Goal: Task Accomplishment & Management: Use online tool/utility

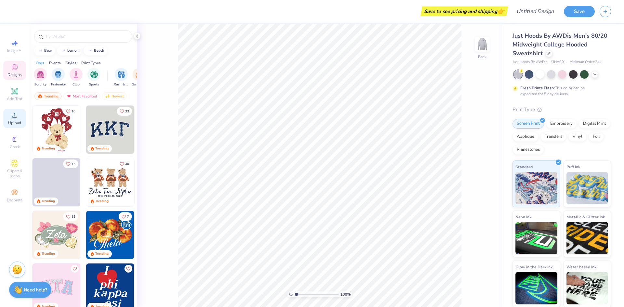
click at [16, 119] on icon at bounding box center [15, 115] width 8 height 8
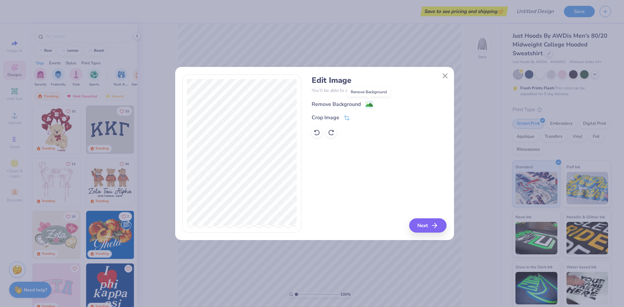
click at [370, 103] on image at bounding box center [368, 104] width 7 height 7
click at [430, 227] on button "Next" at bounding box center [428, 225] width 37 height 14
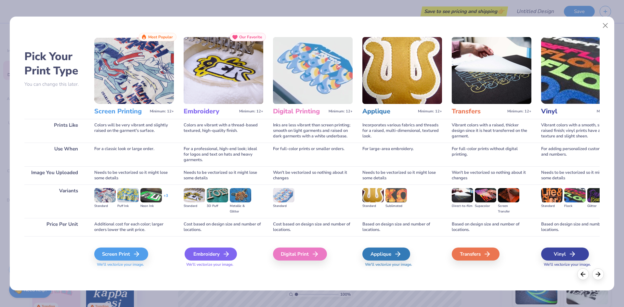
click at [204, 255] on div "Embroidery" at bounding box center [210, 253] width 52 height 13
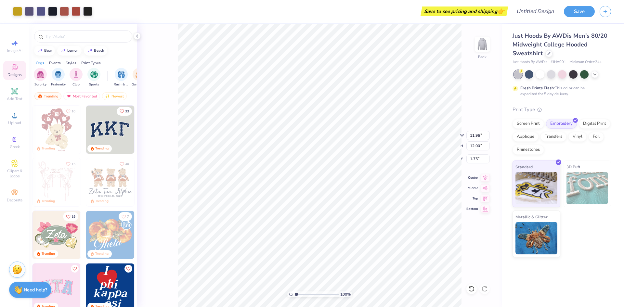
click at [315, 145] on body "Art colors Save to see pricing and shipping 👉 Design Title Save Image AI Design…" at bounding box center [312, 153] width 624 height 307
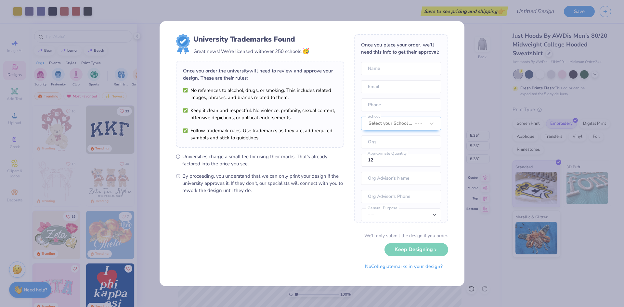
type input "5.35"
type input "5.36"
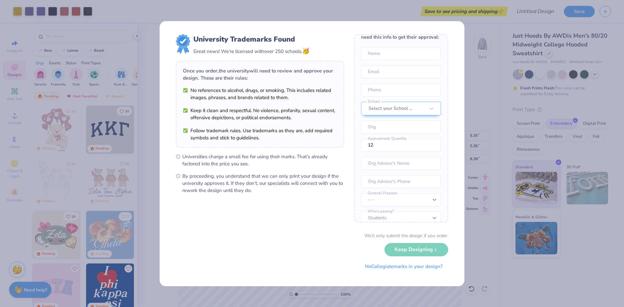
scroll to position [31, 0]
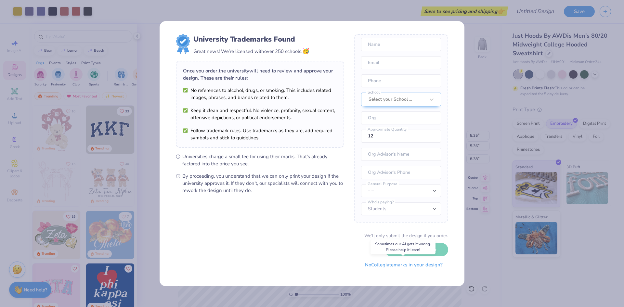
click at [402, 267] on button "No Collegiate marks in your design?" at bounding box center [403, 264] width 89 height 13
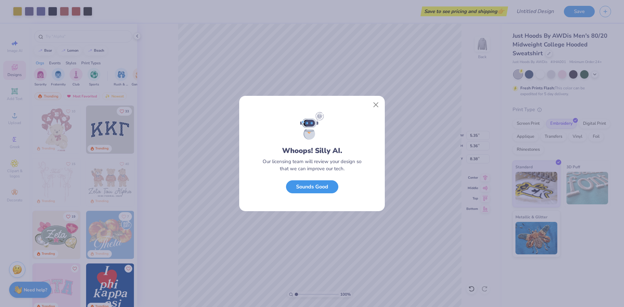
click at [328, 191] on button "Sounds Good" at bounding box center [312, 186] width 52 height 13
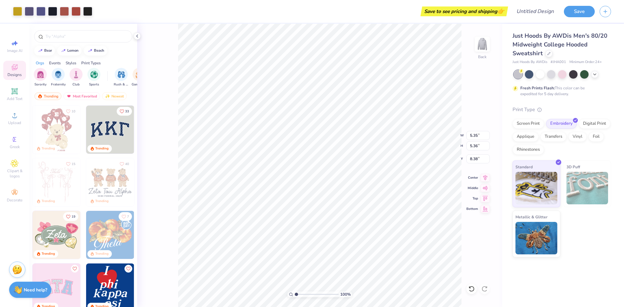
type input "7.75"
type input "3.80"
type input "3.81"
type input "3.94"
click at [433, 133] on div "100 % Back W 3.80 H 3.81 Y 3.94 Center Middle Top Bottom" at bounding box center [319, 165] width 365 height 283
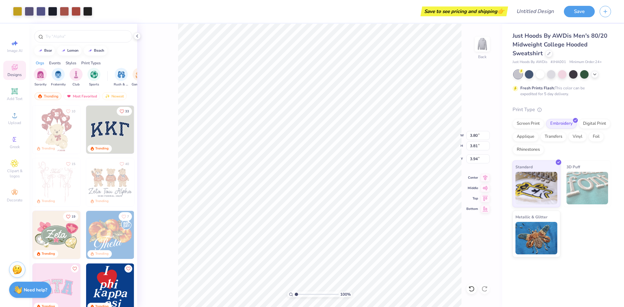
type input "3.36"
click at [80, 37] on input "text" at bounding box center [86, 36] width 83 height 6
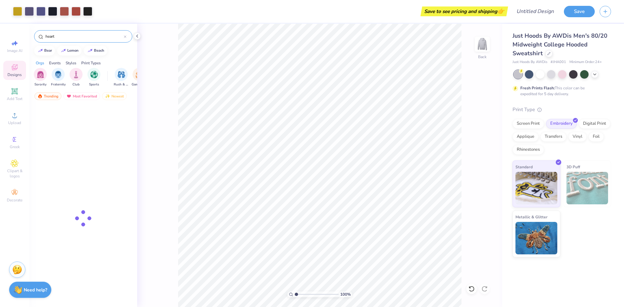
type input "heart"
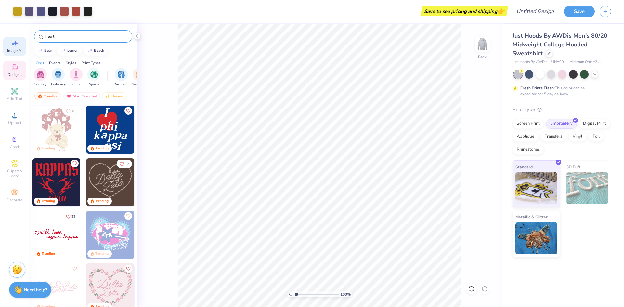
click at [19, 45] on div "Image AI" at bounding box center [14, 46] width 23 height 19
select select "4"
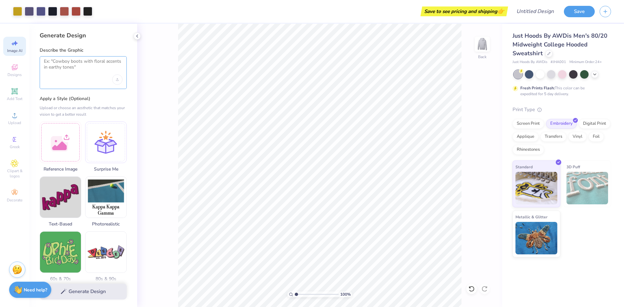
click at [87, 67] on textarea at bounding box center [83, 66] width 79 height 16
click at [106, 66] on textarea "anatomical heart and lungs" at bounding box center [83, 66] width 79 height 16
type textarea "anatomical heart and lungs"
click at [90, 296] on button "Generate Design" at bounding box center [83, 290] width 87 height 16
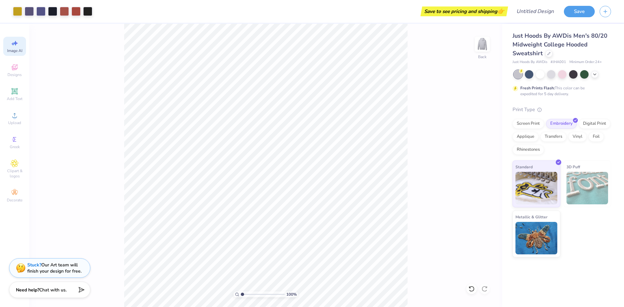
select select "4"
click at [80, 290] on icon at bounding box center [80, 288] width 9 height 9
